Goal: Task Accomplishment & Management: Complete application form

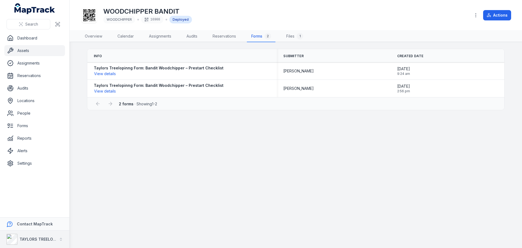
click at [49, 236] on div "TAYLORS TREELOPPING" at bounding box center [32, 238] width 50 height 11
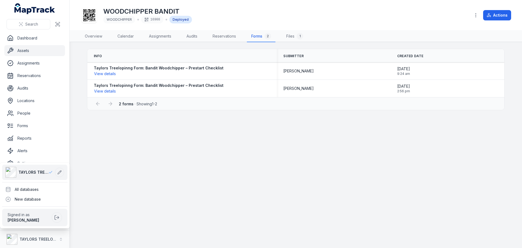
click at [142, 218] on div "Search Dashboard Assets Assignments Reservations Audits Locations People Forms …" at bounding box center [261, 124] width 522 height 248
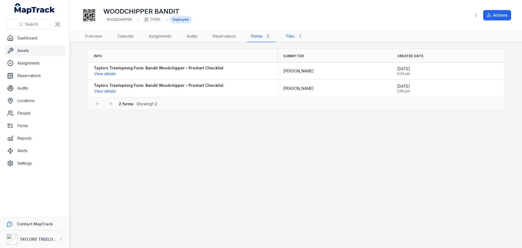
click at [293, 37] on link "Files 1" at bounding box center [295, 36] width 26 height 11
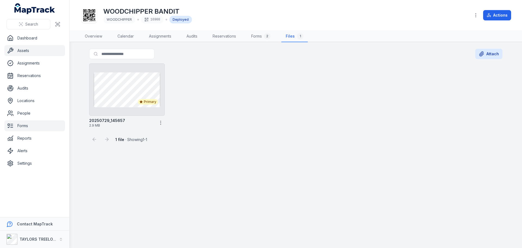
click at [27, 126] on link "Forms" at bounding box center [34, 125] width 61 height 11
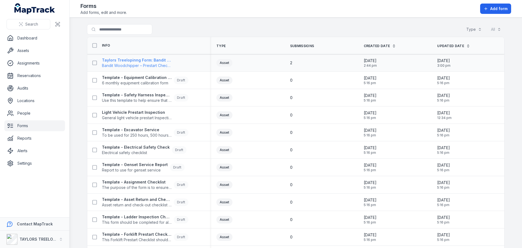
click at [151, 64] on span "Bandit Woodchipper – Prestart Checklist" at bounding box center [137, 65] width 70 height 5
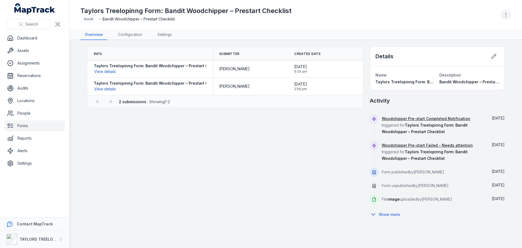
click at [506, 15] on icon "button" at bounding box center [505, 14] width 5 height 5
click at [434, 15] on div "Taylors Treelopinng Form: Bandit Woodchipper – Prestart Checklist Asset Bandit …" at bounding box center [295, 14] width 430 height 25
click at [20, 126] on link "Forms" at bounding box center [34, 125] width 61 height 11
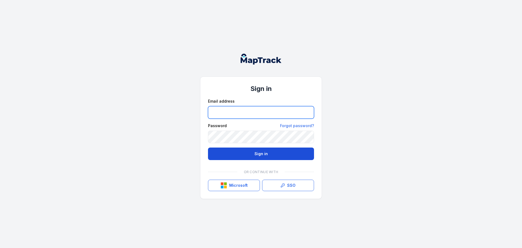
type input "**********"
click at [241, 157] on button "Sign in" at bounding box center [261, 153] width 106 height 13
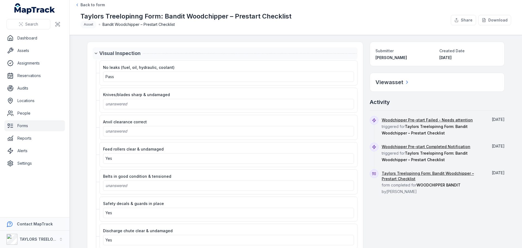
click at [94, 53] on icon at bounding box center [96, 53] width 4 height 4
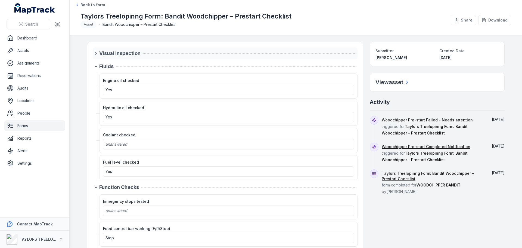
click at [95, 54] on icon at bounding box center [96, 53] width 4 height 4
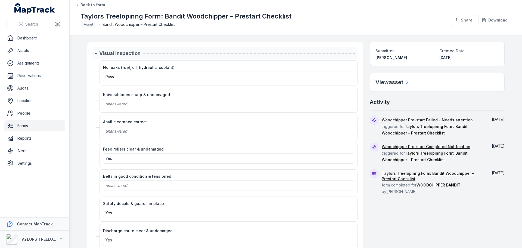
click at [94, 53] on icon at bounding box center [96, 53] width 4 height 4
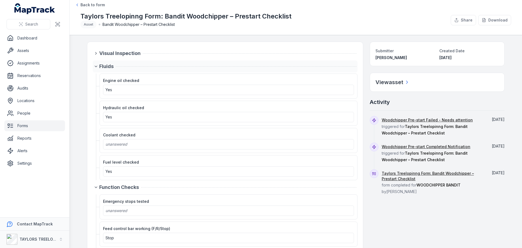
click at [94, 65] on icon at bounding box center [96, 66] width 4 height 4
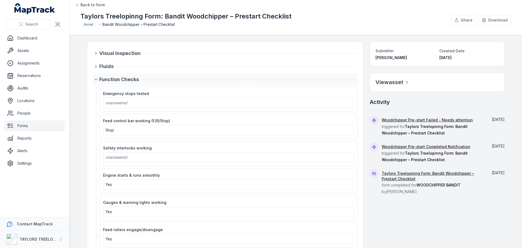
click at [94, 78] on icon at bounding box center [96, 79] width 4 height 4
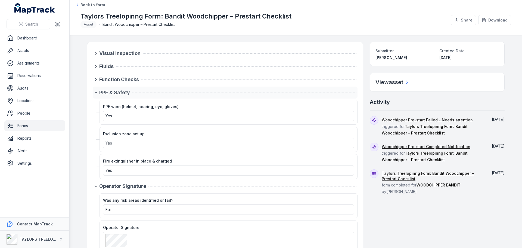
click at [94, 92] on icon at bounding box center [96, 92] width 4 height 4
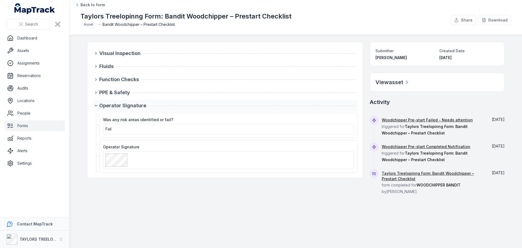
click at [95, 105] on icon at bounding box center [96, 105] width 4 height 4
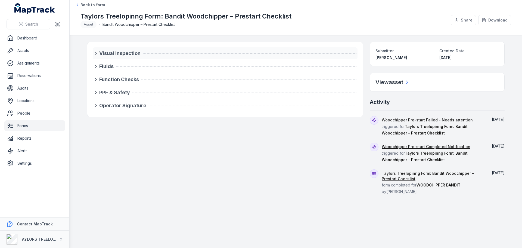
click at [95, 53] on icon at bounding box center [96, 53] width 4 height 4
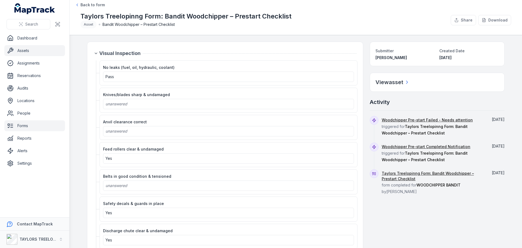
click at [20, 51] on link "Assets" at bounding box center [34, 50] width 61 height 11
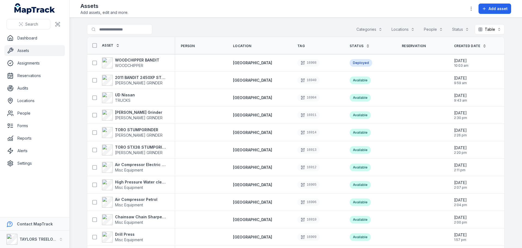
click at [375, 30] on button "Categories" at bounding box center [369, 29] width 33 height 10
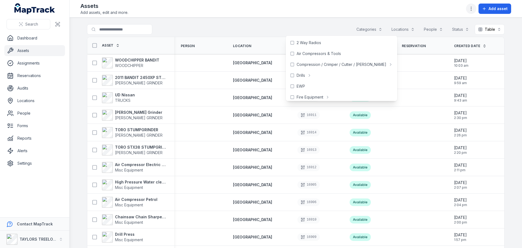
click at [471, 9] on icon "button" at bounding box center [470, 8] width 5 height 5
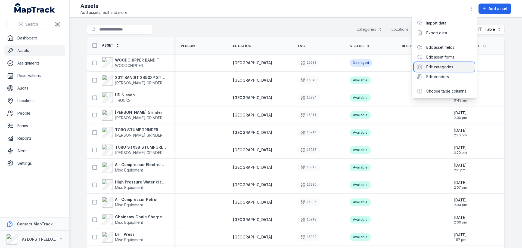
click at [440, 65] on div "Edit categories" at bounding box center [444, 67] width 61 height 10
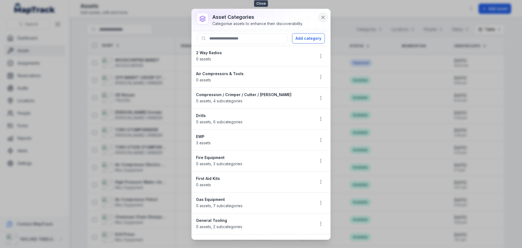
click at [320, 18] on icon at bounding box center [322, 17] width 5 height 5
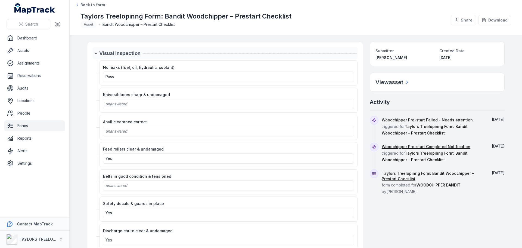
click at [95, 53] on icon at bounding box center [96, 53] width 4 height 4
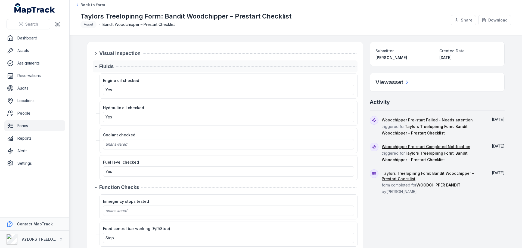
drag, startPoint x: 95, startPoint y: 66, endPoint x: 93, endPoint y: 70, distance: 4.1
click at [94, 66] on icon at bounding box center [96, 66] width 4 height 4
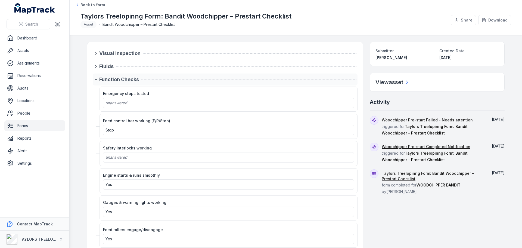
drag, startPoint x: 94, startPoint y: 79, endPoint x: 93, endPoint y: 84, distance: 4.9
click at [94, 80] on icon at bounding box center [96, 79] width 4 height 4
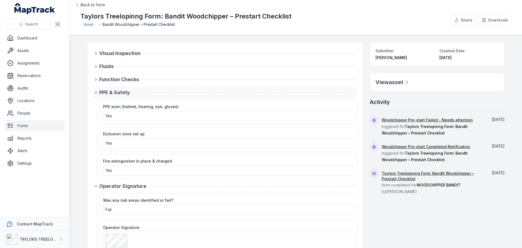
drag, startPoint x: 95, startPoint y: 91, endPoint x: 94, endPoint y: 98, distance: 6.5
click at [95, 92] on icon at bounding box center [96, 92] width 4 height 4
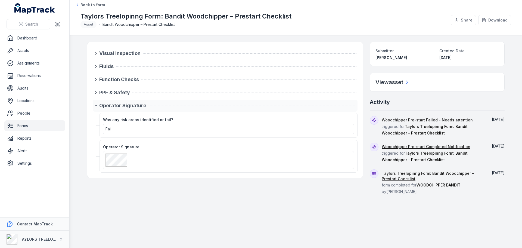
click at [95, 105] on icon at bounding box center [96, 105] width 4 height 4
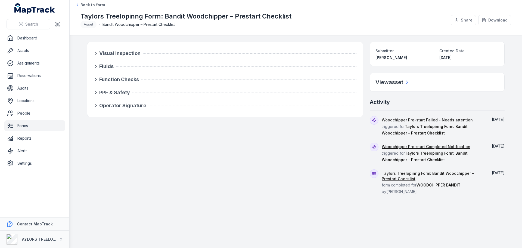
click at [23, 126] on link "Forms" at bounding box center [34, 125] width 61 height 11
